Goal: Information Seeking & Learning: Learn about a topic

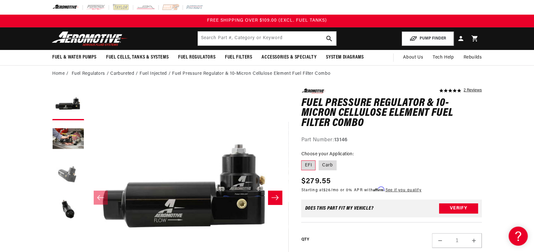
click at [70, 170] on button "Load image 3 in gallery view" at bounding box center [68, 175] width 32 height 32
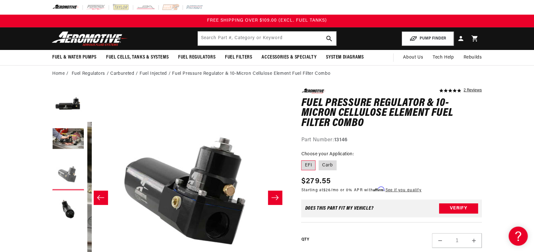
scroll to position [0, 402]
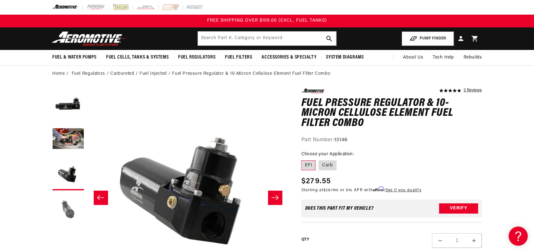
click at [70, 216] on button "Load image 4 in gallery view" at bounding box center [68, 210] width 32 height 32
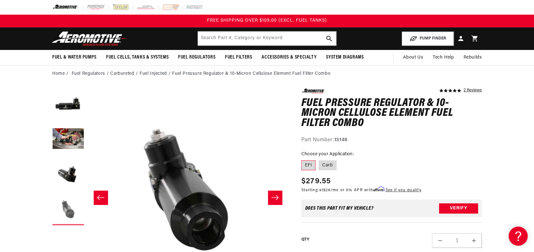
scroll to position [0, 603]
click at [72, 175] on button "Load image 3 in gallery view" at bounding box center [68, 175] width 32 height 32
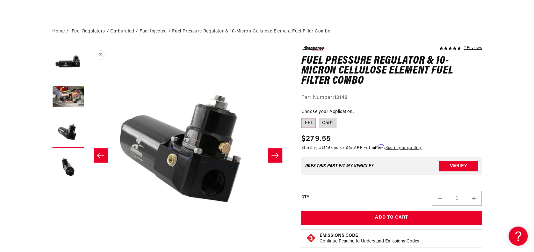
scroll to position [0, 0]
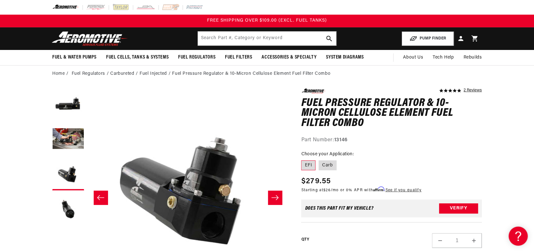
click at [227, 30] on header "Fuel & Water Pumps Back In-Tank In-Line Fuel Pumps" at bounding box center [266, 38] width 461 height 23
click at [227, 39] on input "text" at bounding box center [267, 39] width 138 height 14
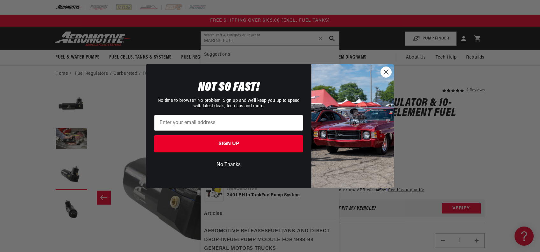
click at [232, 165] on button "No Thanks" at bounding box center [228, 165] width 149 height 12
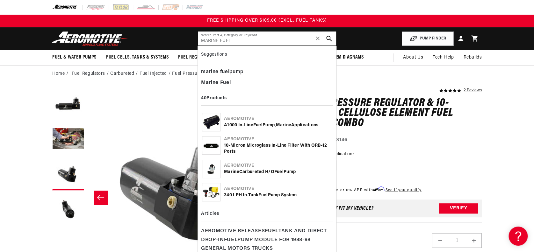
click at [247, 39] on input "MARINE FUEL" at bounding box center [267, 39] width 138 height 14
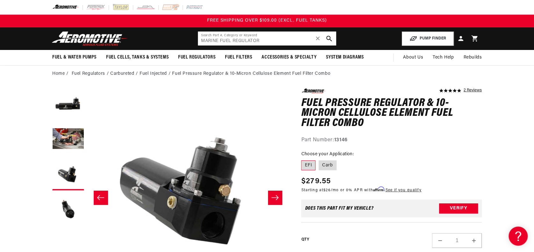
type input "MARINE FUEL REGULATOR"
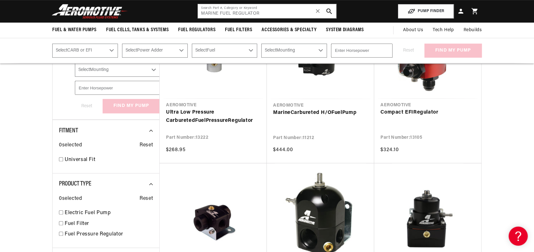
scroll to position [42, 0]
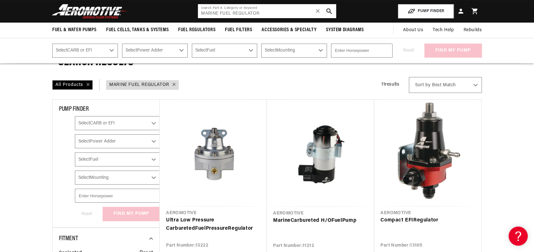
drag, startPoint x: 272, startPoint y: 14, endPoint x: 194, endPoint y: 19, distance: 77.9
click at [194, 19] on header "Fuel & Water Pumps Back In-Tank In-Line Fuel Pumps" at bounding box center [266, 11] width 461 height 23
click at [130, 124] on select "Select CARB or EFI Carbureted" at bounding box center [117, 123] width 85 height 14
click at [108, 160] on select "Select Fuel E85 Gas" at bounding box center [117, 160] width 85 height 14
select select "E85"
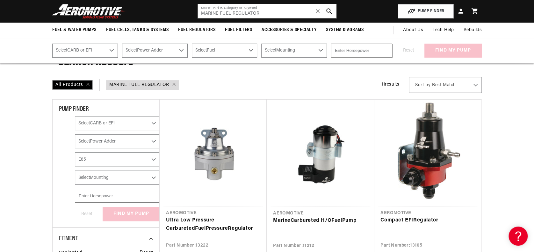
click at [75, 153] on select "Select Fuel E85 Gas" at bounding box center [117, 160] width 85 height 14
select select "Fuel"
checkbox input "true"
select select "E85"
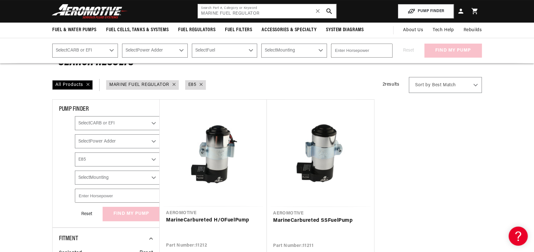
click at [109, 176] on select "Select Mounting External" at bounding box center [117, 178] width 85 height 14
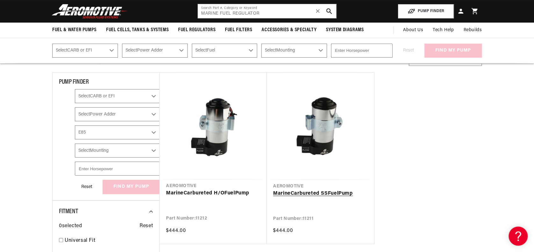
scroll to position [127, 0]
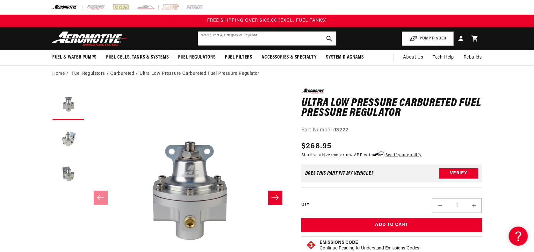
click at [260, 38] on input "text" at bounding box center [267, 39] width 138 height 14
type input "DIESEL FUEL REGULTAOR"
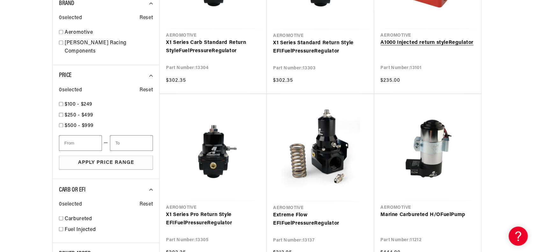
scroll to position [467, 0]
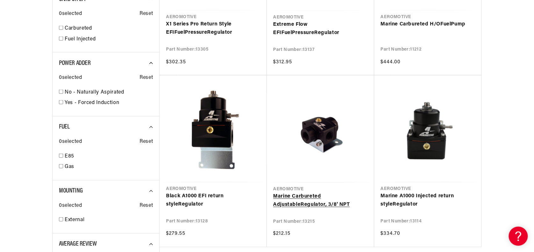
scroll to position [679, 0]
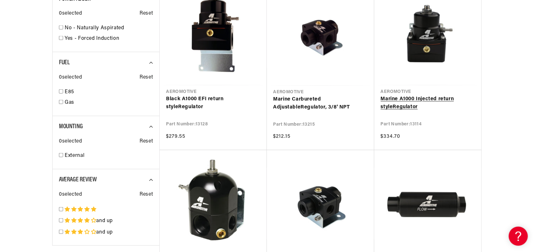
click at [417, 97] on link "Marine A1000 Injected return style Regulator" at bounding box center [427, 103] width 94 height 16
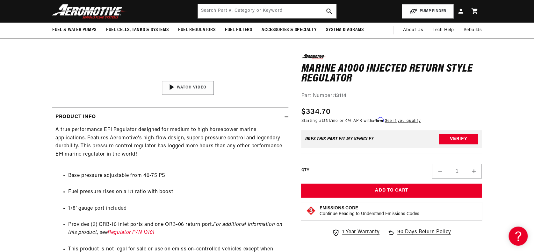
scroll to position [42, 0]
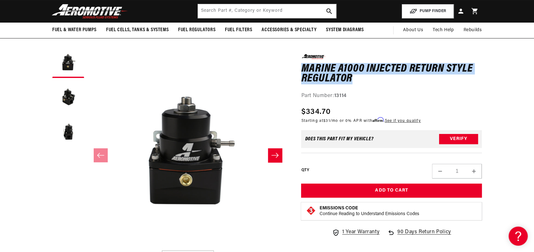
drag, startPoint x: 301, startPoint y: 68, endPoint x: 354, endPoint y: 80, distance: 54.8
click at [354, 80] on h1 "Marine A1000 Injected return style Regulator" at bounding box center [391, 74] width 181 height 20
copy h1 "Marine A1000 Injected return style Regulator"
